Goal: Share content: Distribute website content to other platforms or users

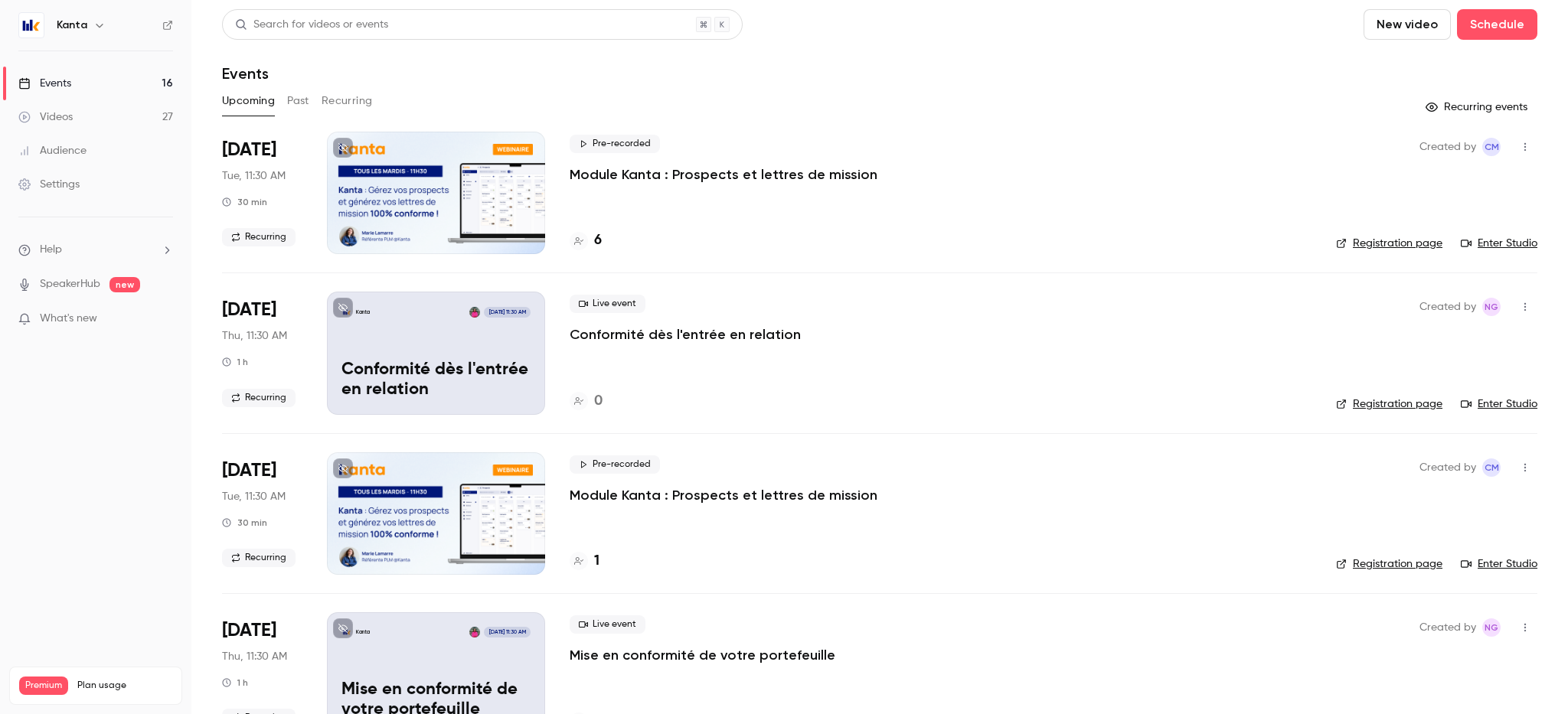
click at [82, 29] on h6 "Kanta" at bounding box center [72, 26] width 31 height 15
click at [85, 79] on link "Events 16" at bounding box center [96, 83] width 191 height 33
click at [305, 102] on button "Past" at bounding box center [298, 101] width 22 height 25
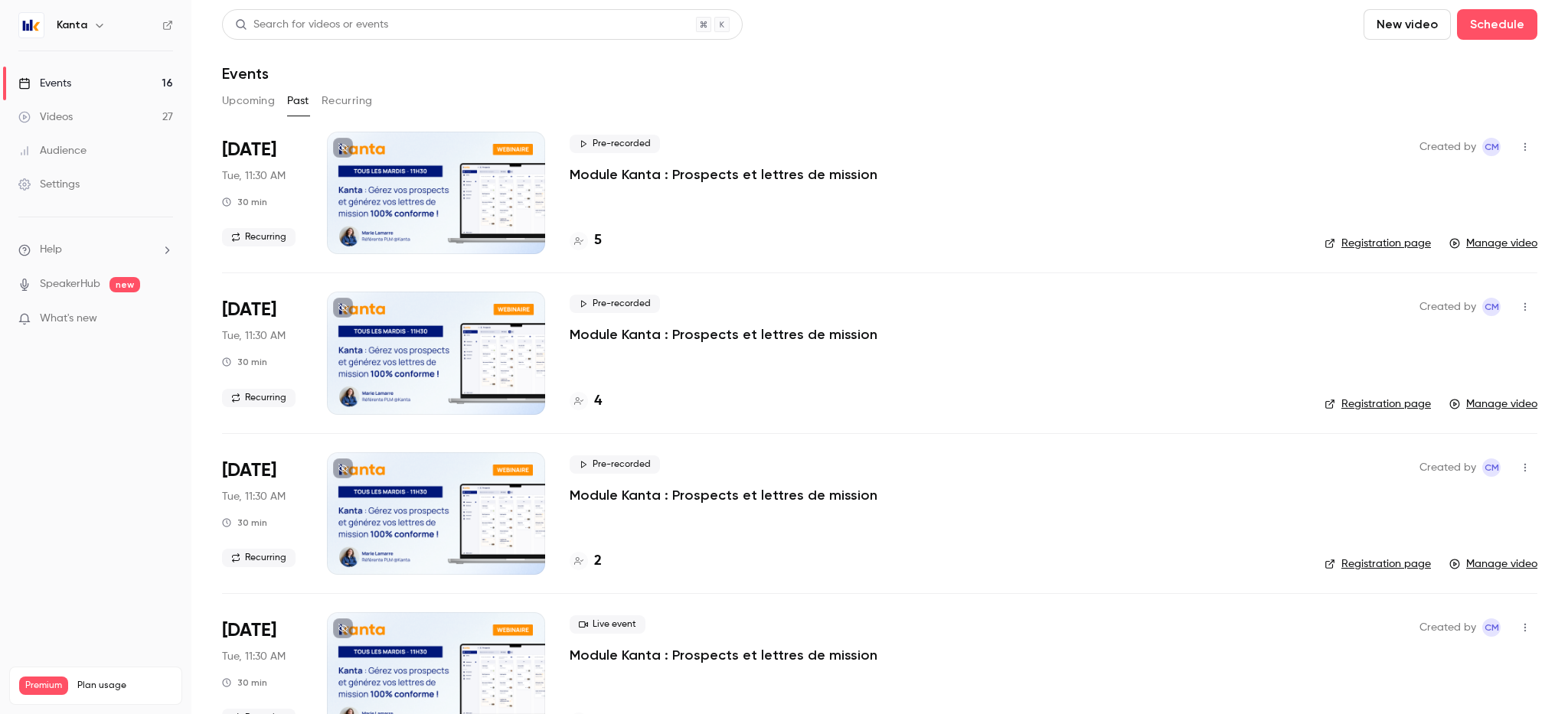
click at [347, 102] on button "Recurring" at bounding box center [348, 101] width 51 height 25
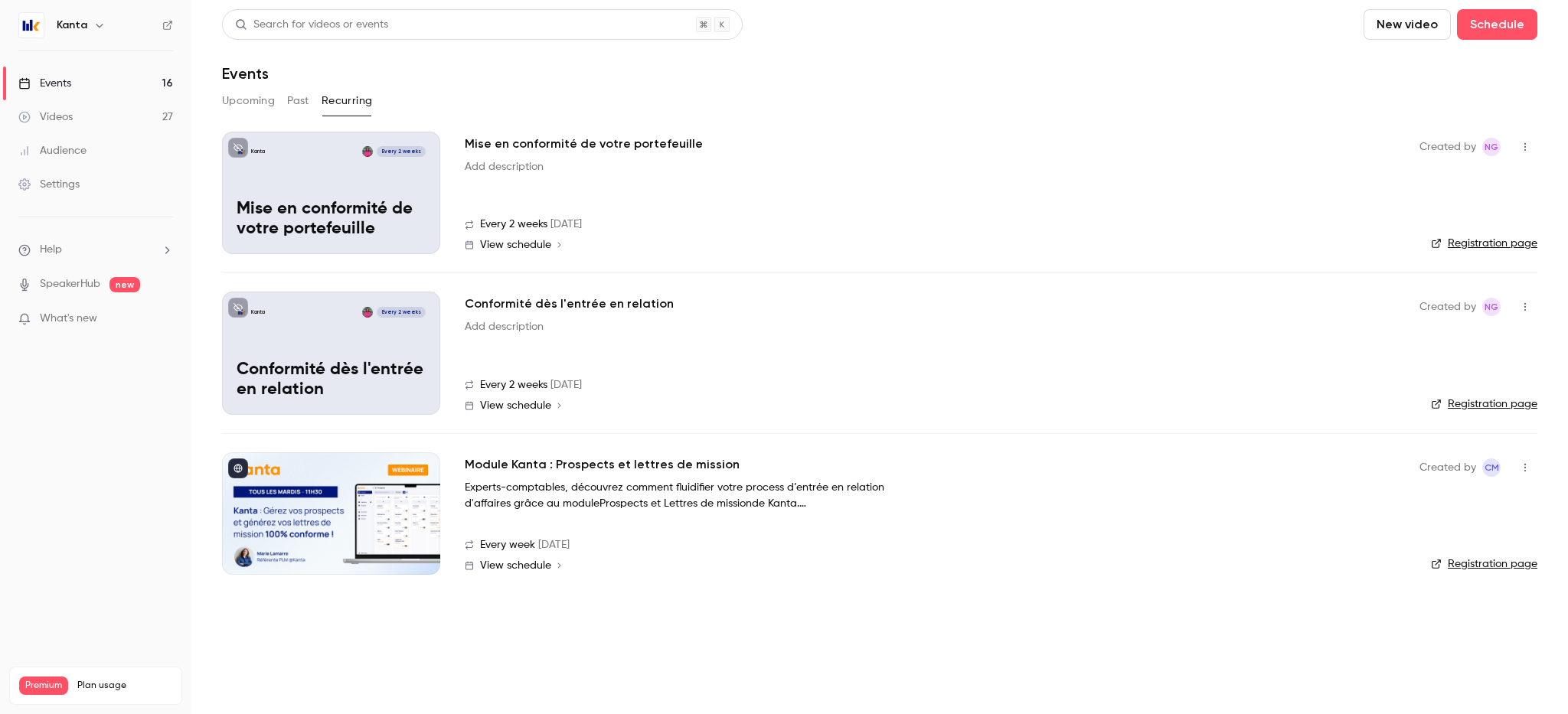
click at [234, 101] on button "Upcoming" at bounding box center [249, 101] width 53 height 25
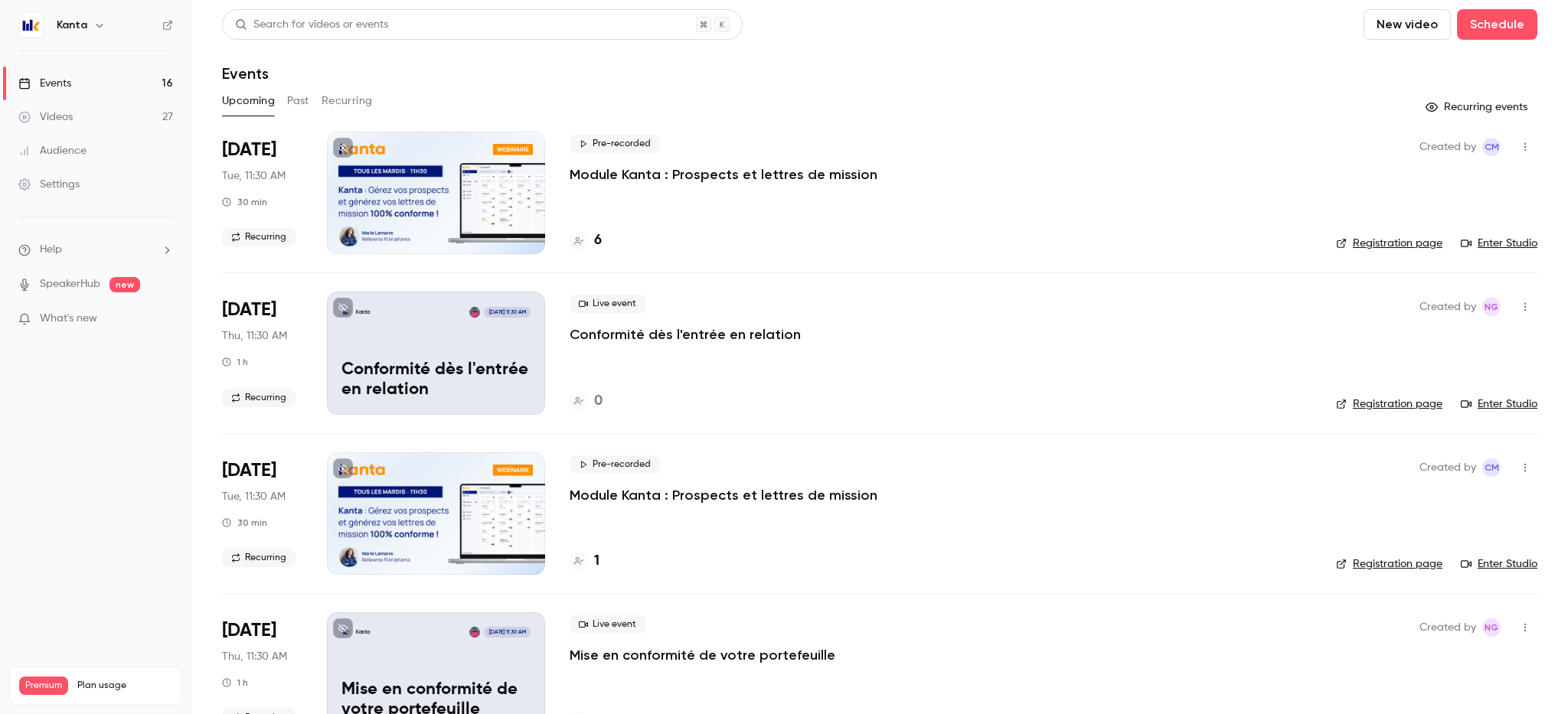
click at [65, 81] on div "Events" at bounding box center [45, 84] width 53 height 15
click at [90, 35] on div "Kanta" at bounding box center [96, 25] width 155 height 26
click at [91, 29] on button "button" at bounding box center [100, 26] width 19 height 19
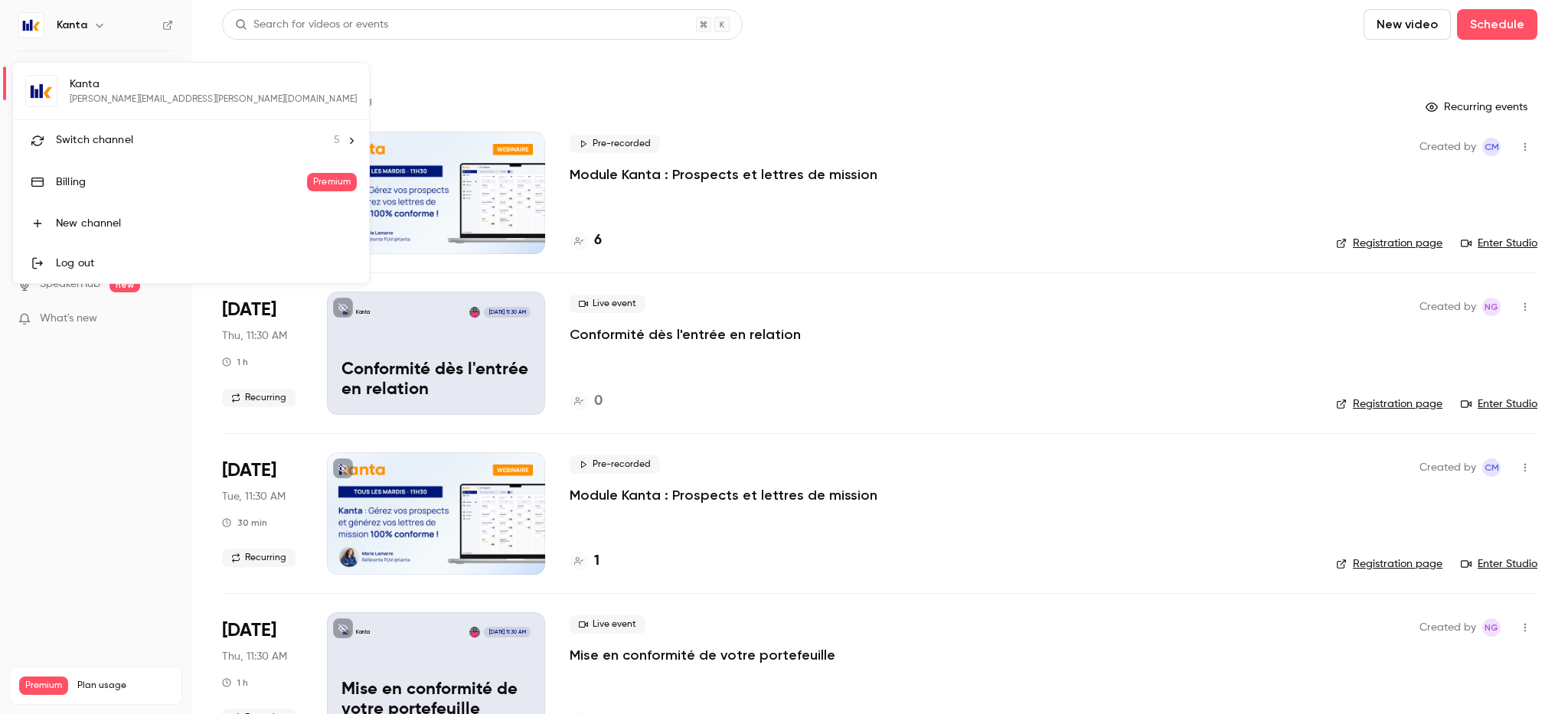
click at [104, 131] on li "Switch channel 5" at bounding box center [190, 141] width 356 height 41
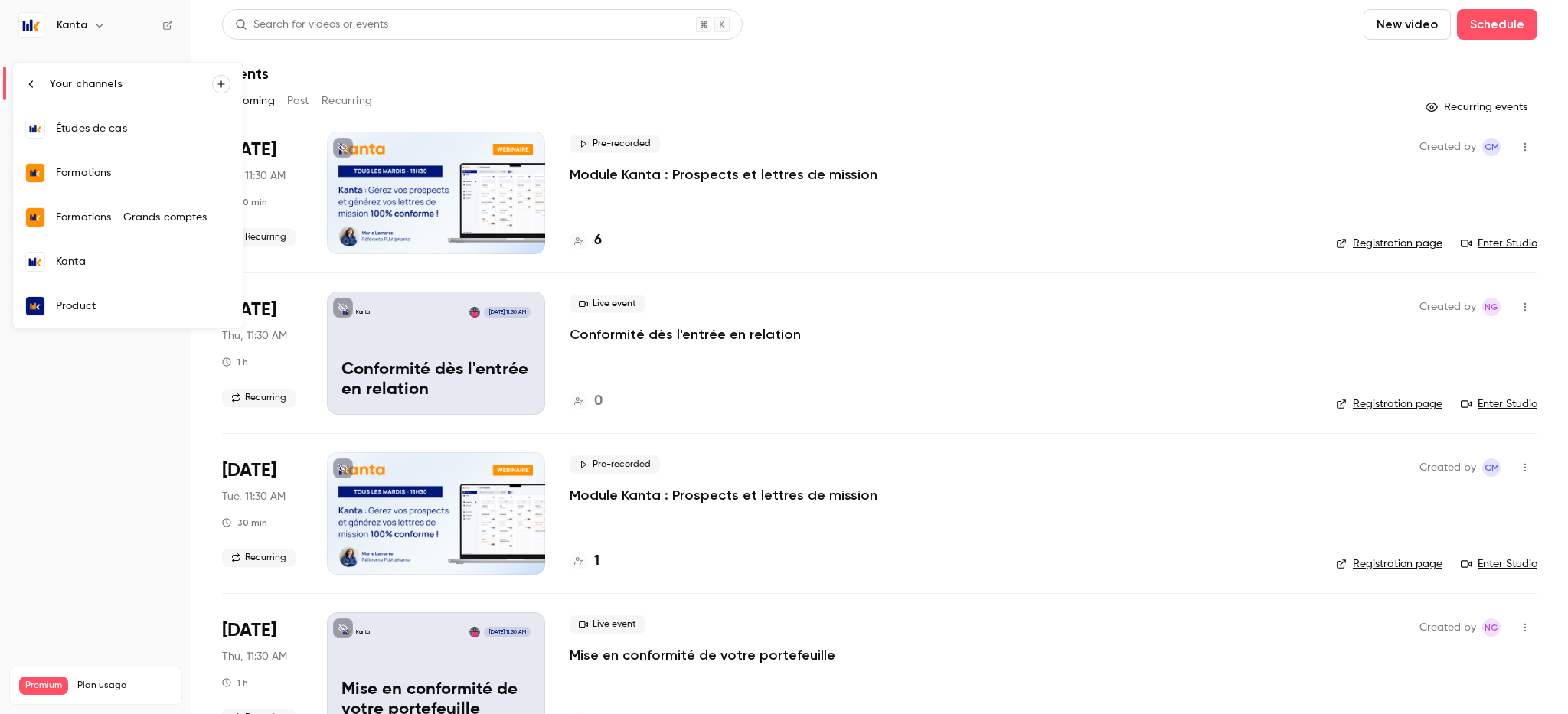
click at [127, 175] on div "Formations" at bounding box center [143, 173] width 174 height 15
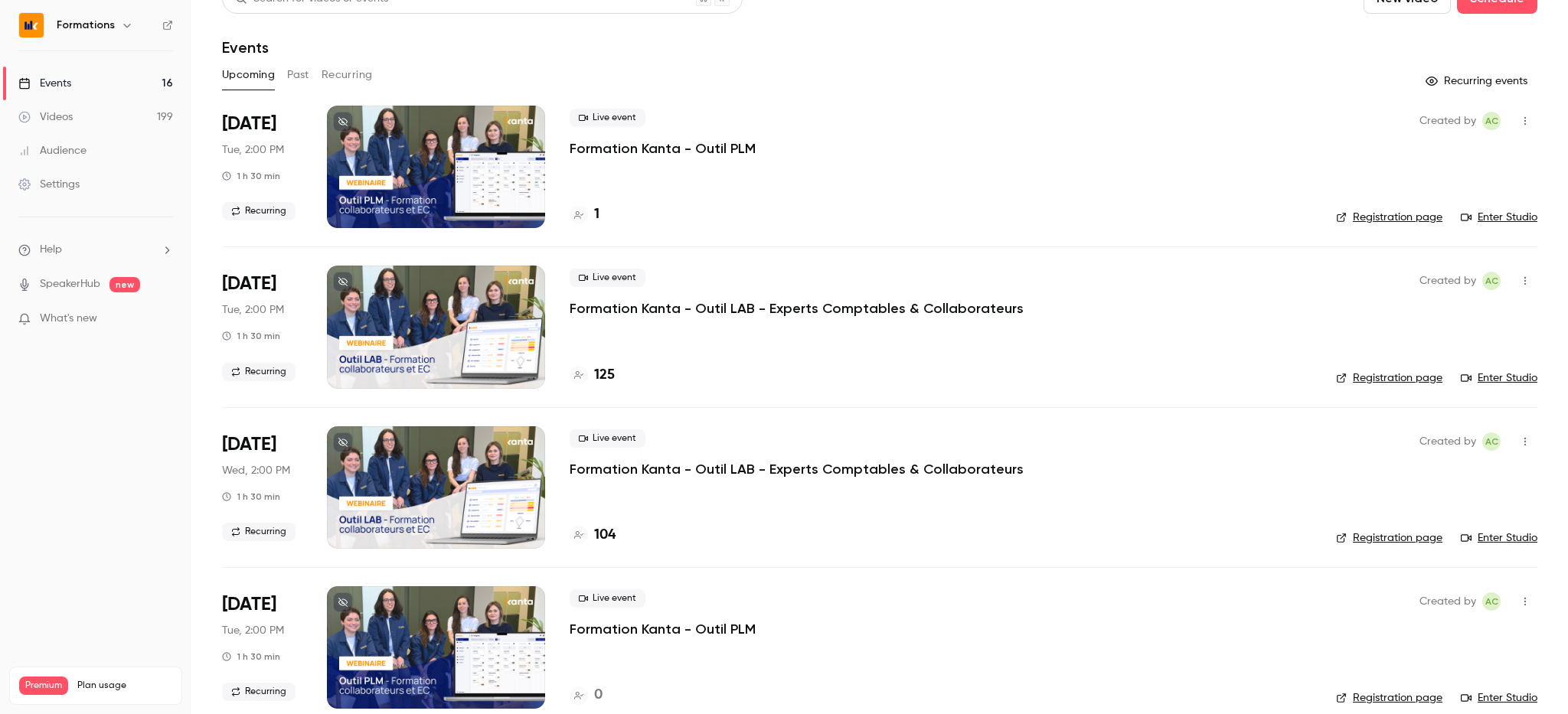
scroll to position [102, 0]
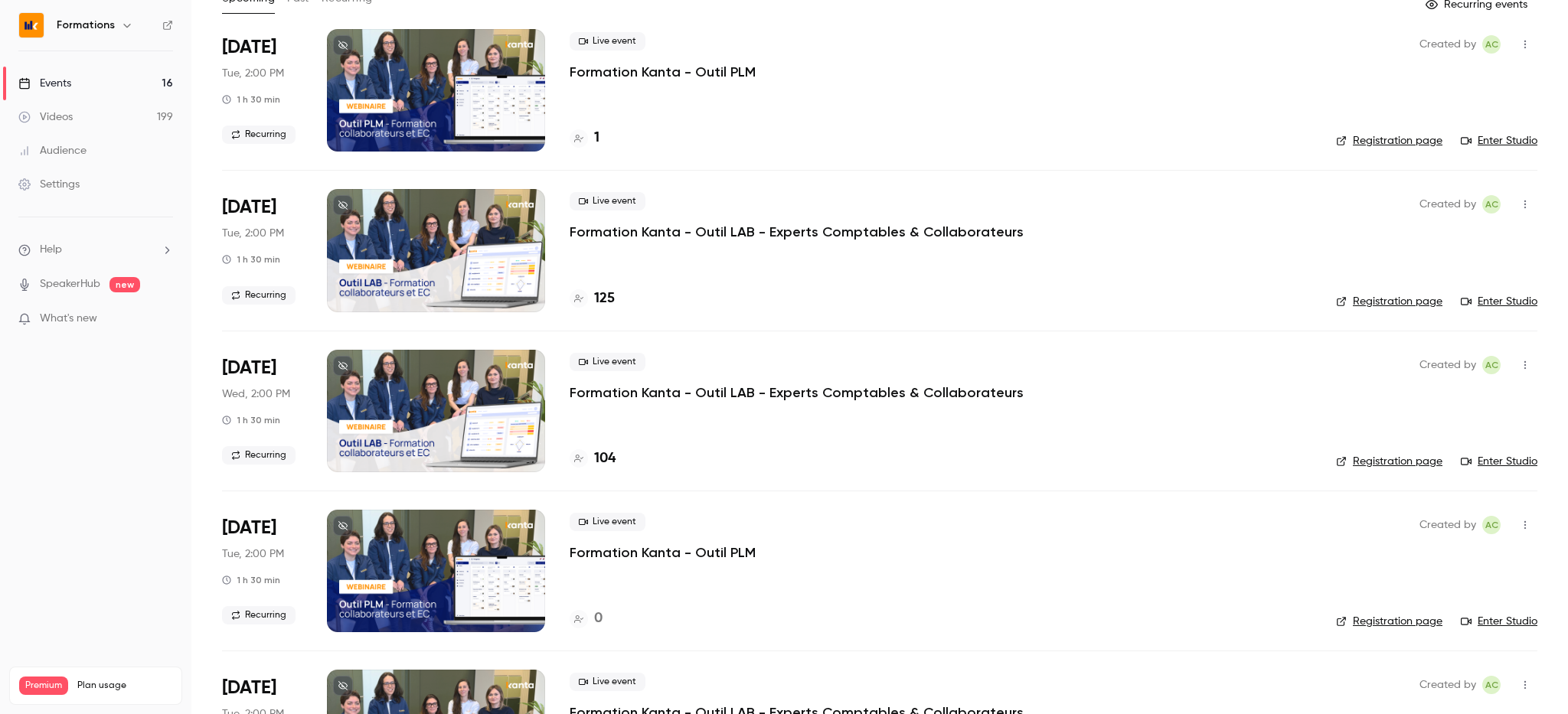
click at [928, 236] on p "Formation Kanta - Outil LAB - Experts Comptables & Collaborateurs" at bounding box center [797, 232] width 454 height 19
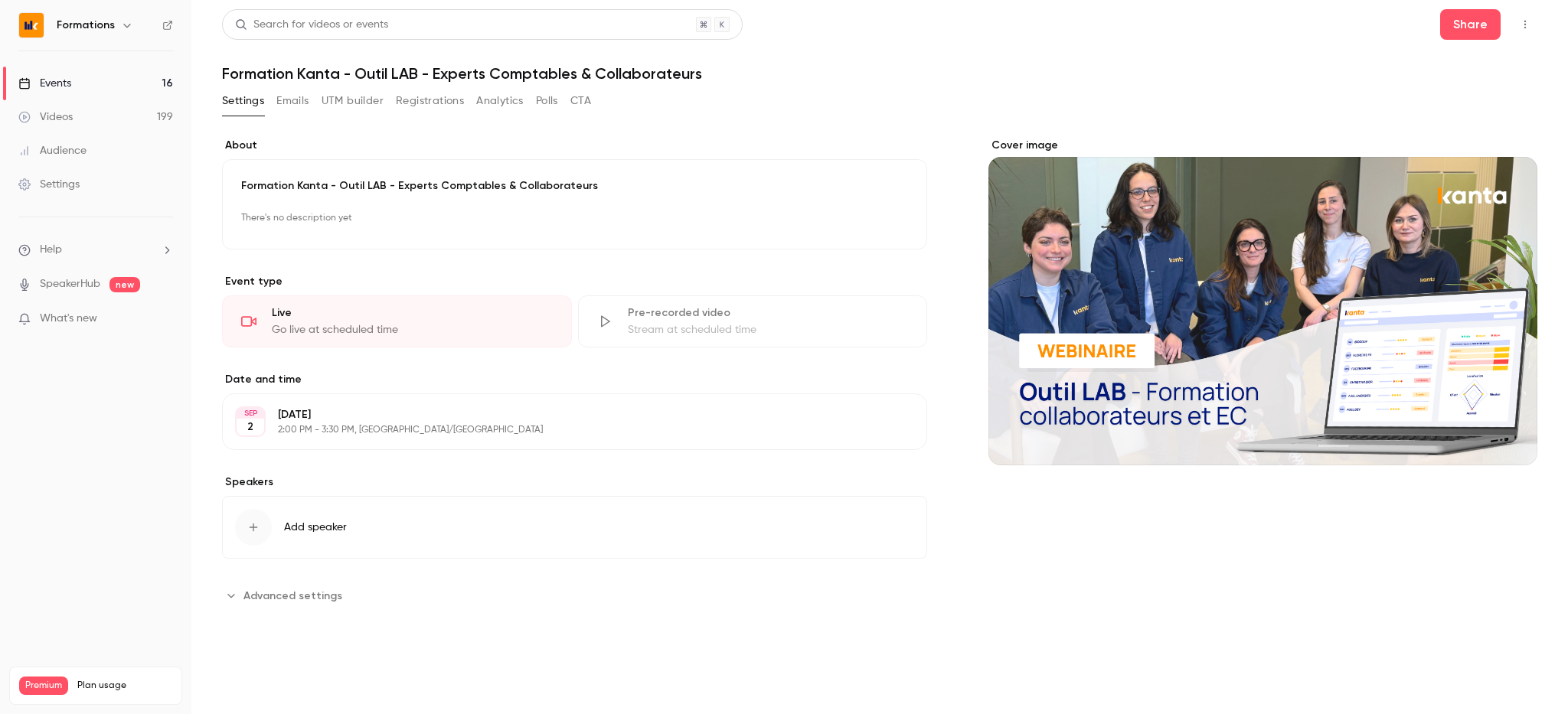
click at [447, 99] on button "Registrations" at bounding box center [430, 101] width 68 height 25
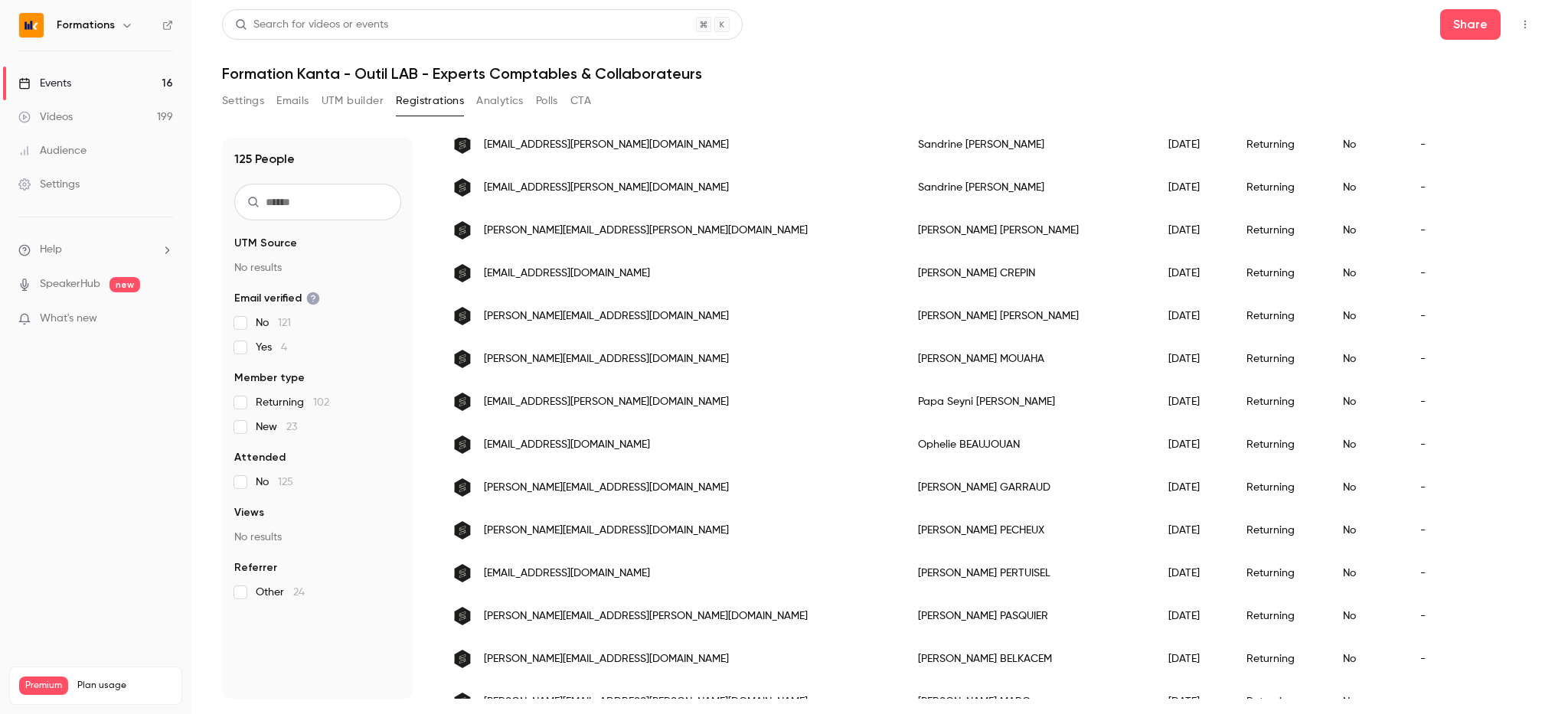
scroll to position [1741, 0]
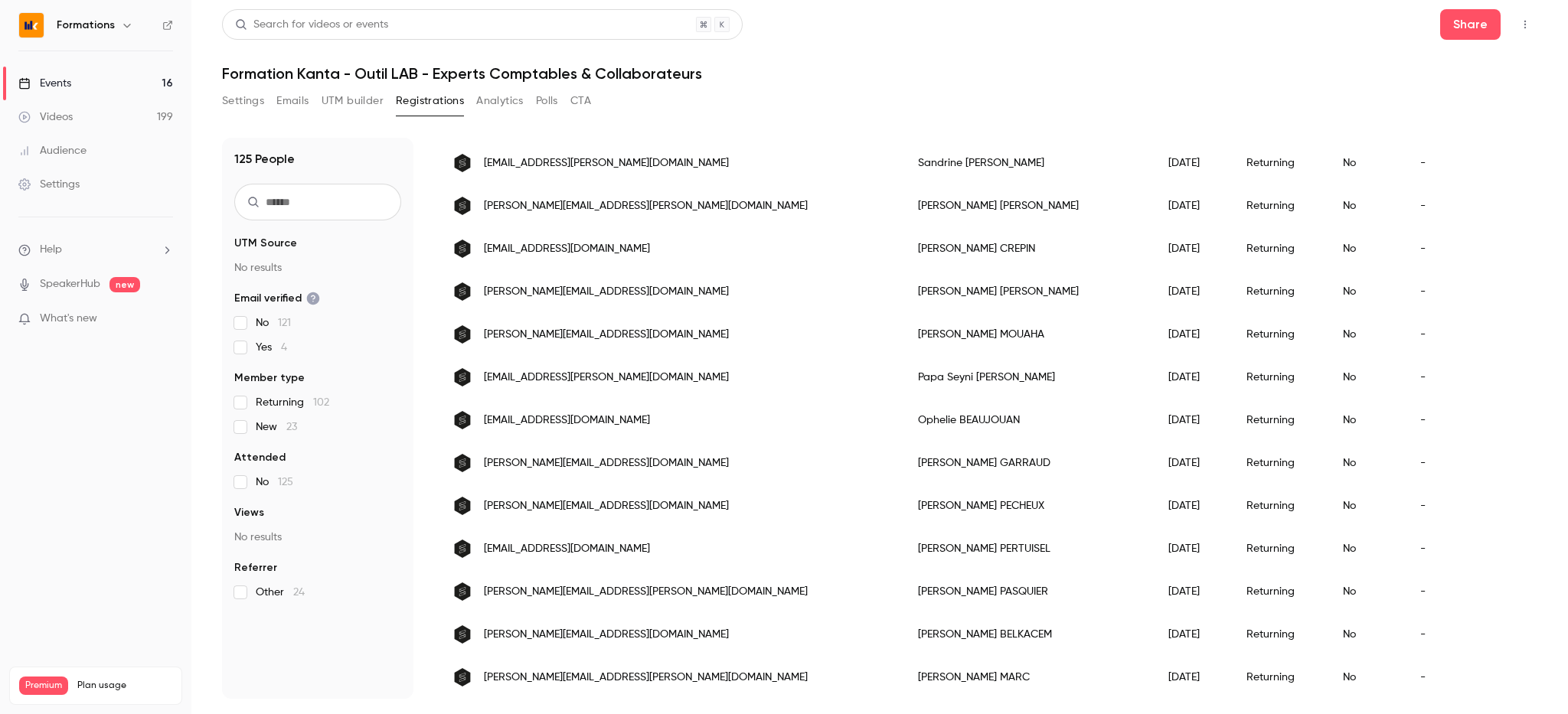
click at [237, 98] on button "Settings" at bounding box center [243, 101] width 42 height 25
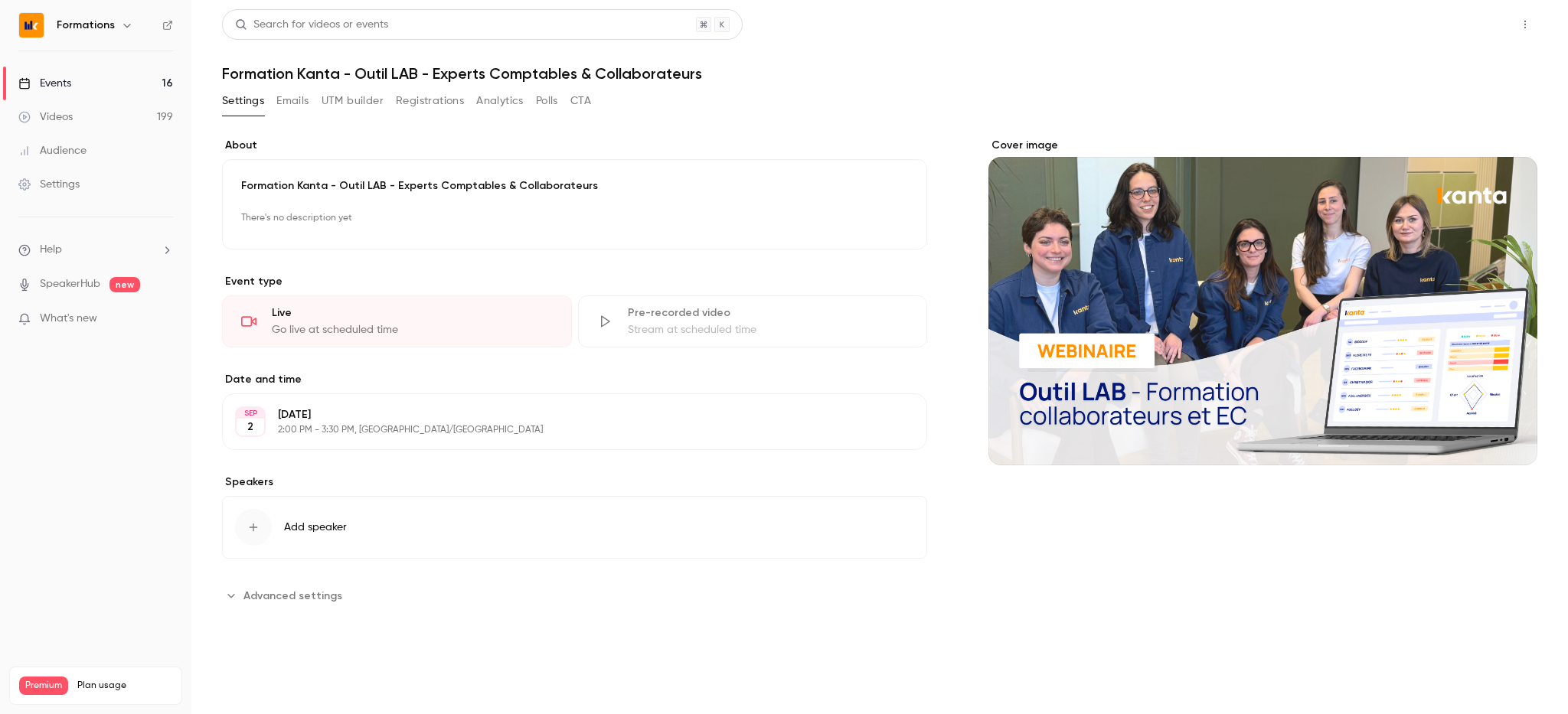
click at [1476, 23] on button "Share" at bounding box center [1470, 25] width 61 height 31
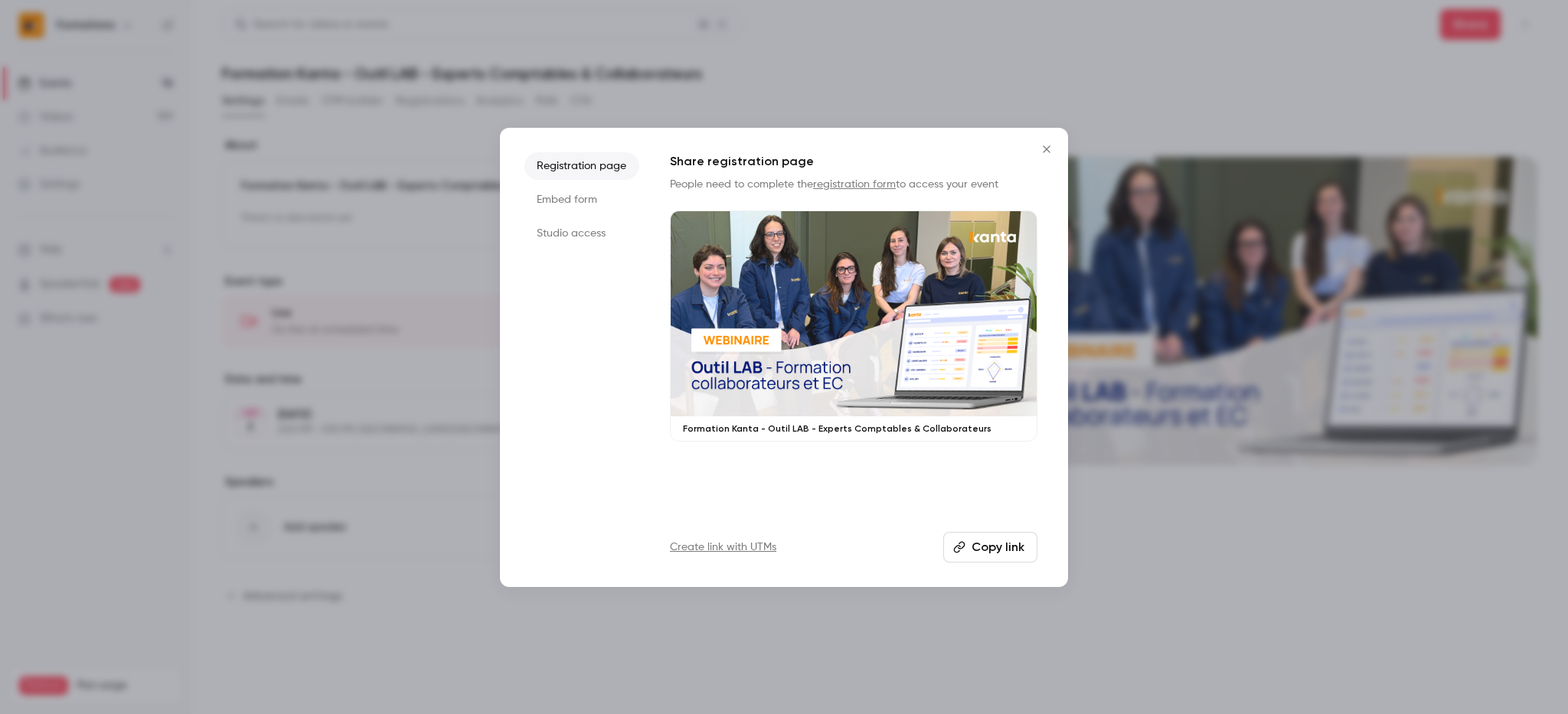
click at [999, 557] on button "Copy link" at bounding box center [990, 547] width 94 height 31
